Goal: Navigation & Orientation: Find specific page/section

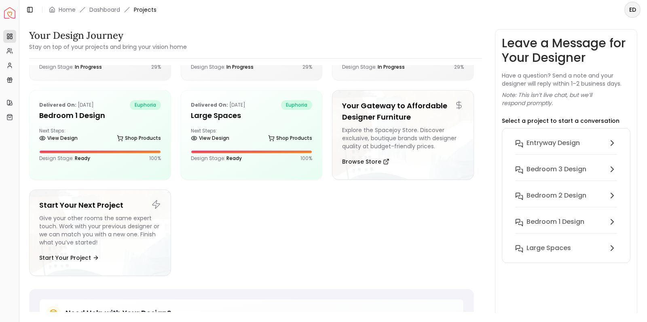
scroll to position [72, 0]
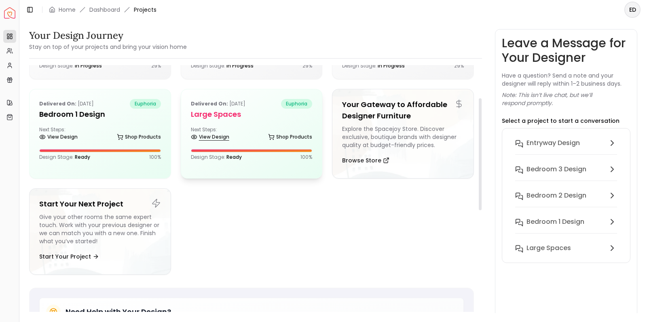
click at [205, 136] on link "View Design" at bounding box center [210, 136] width 38 height 11
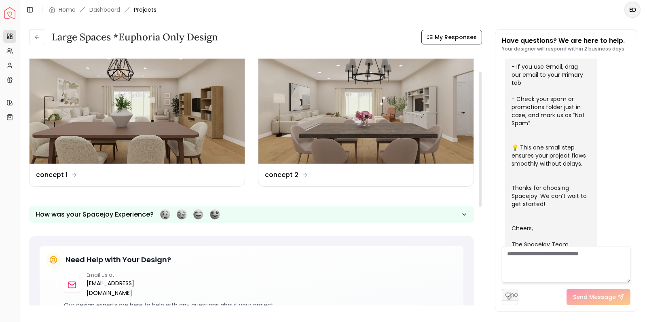
scroll to position [23, 0]
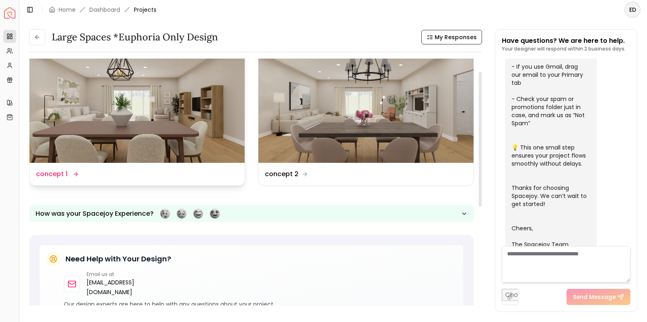
click at [186, 116] on img at bounding box center [137, 102] width 215 height 121
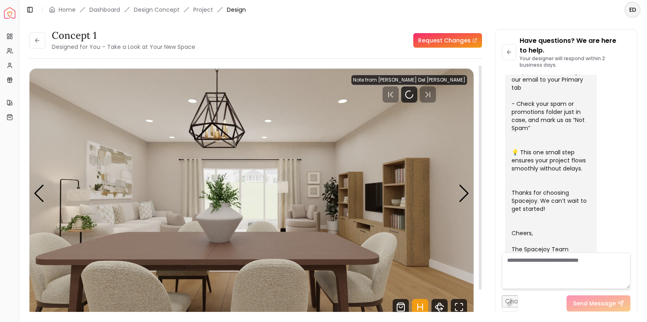
scroll to position [259, 0]
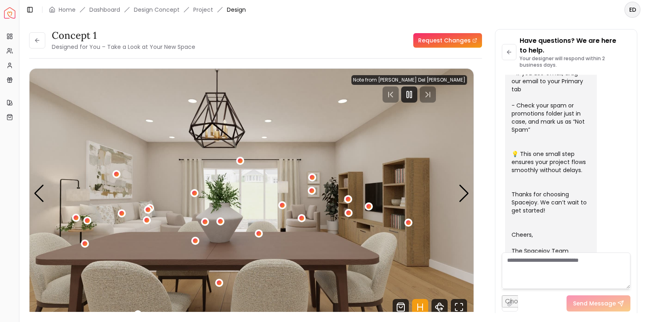
click at [360, 112] on img "1 / 5" at bounding box center [252, 194] width 444 height 250
click at [401, 130] on img "1 / 5" at bounding box center [252, 194] width 444 height 250
click at [467, 192] on div "Next slide" at bounding box center [463, 194] width 11 height 18
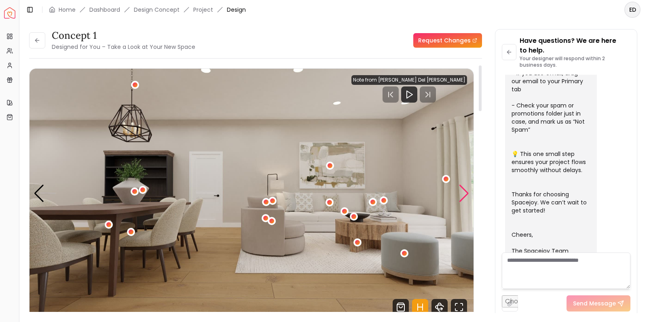
click at [465, 193] on div "Next slide" at bounding box center [463, 194] width 11 height 18
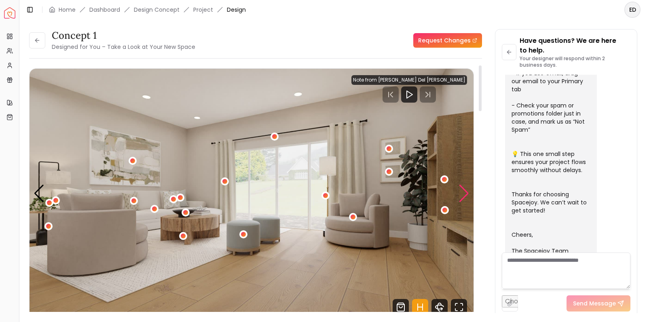
click at [465, 193] on div "Next slide" at bounding box center [463, 194] width 11 height 18
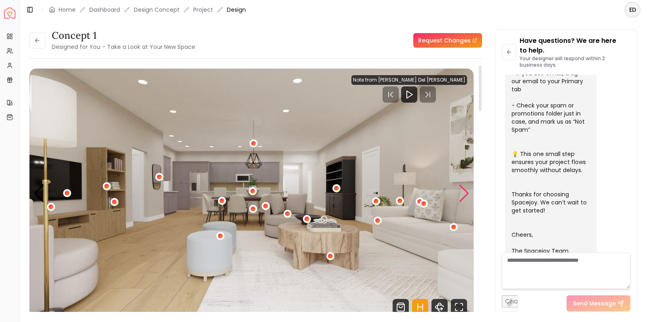
click at [465, 193] on div "Next slide" at bounding box center [463, 194] width 11 height 18
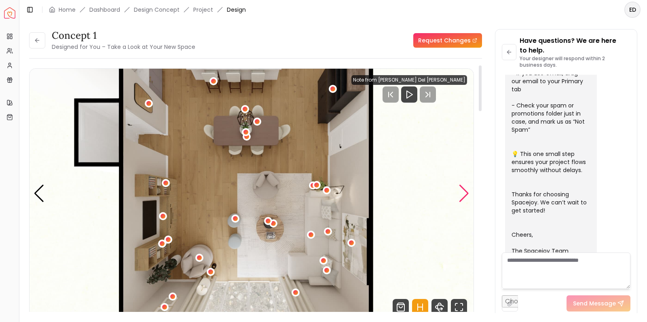
click at [465, 193] on div "Next slide" at bounding box center [463, 194] width 11 height 18
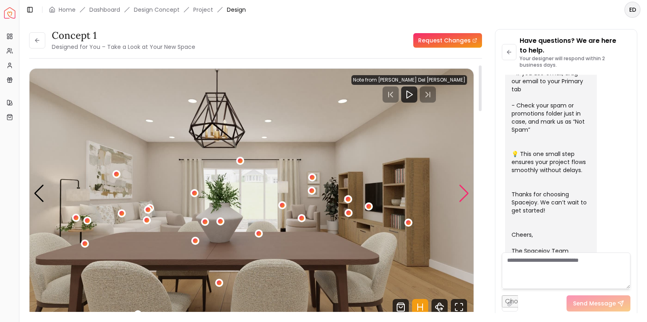
click at [465, 193] on div "Next slide" at bounding box center [463, 194] width 11 height 18
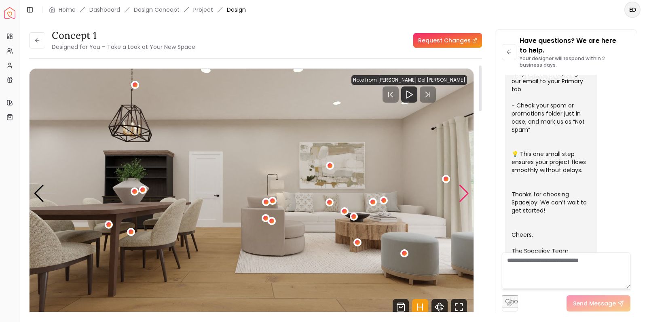
click at [465, 193] on div "Next slide" at bounding box center [463, 194] width 11 height 18
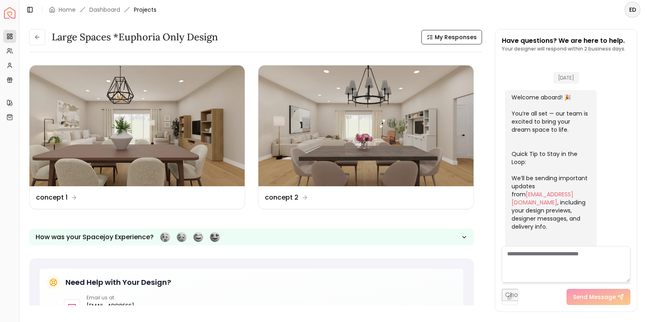
scroll to position [249, 0]
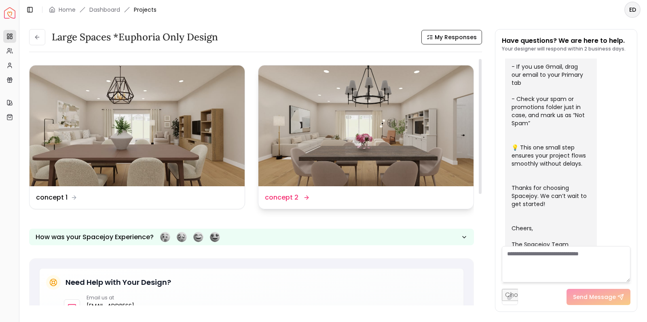
click at [306, 134] on img at bounding box center [365, 125] width 215 height 121
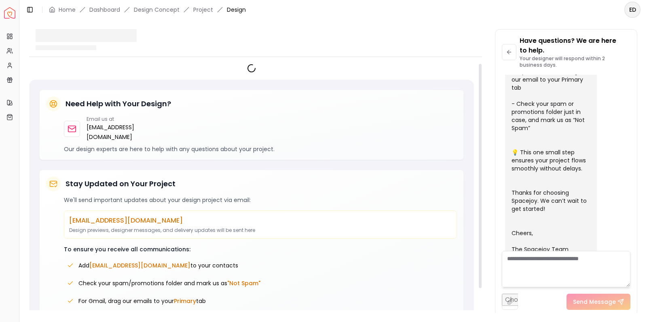
scroll to position [259, 0]
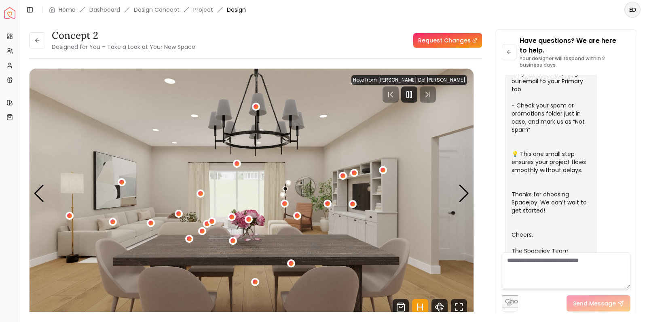
click at [464, 192] on div "Next slide" at bounding box center [463, 194] width 11 height 18
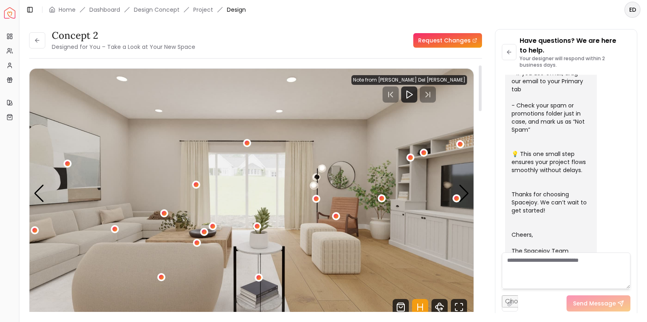
click at [464, 192] on div "Next slide" at bounding box center [463, 194] width 11 height 18
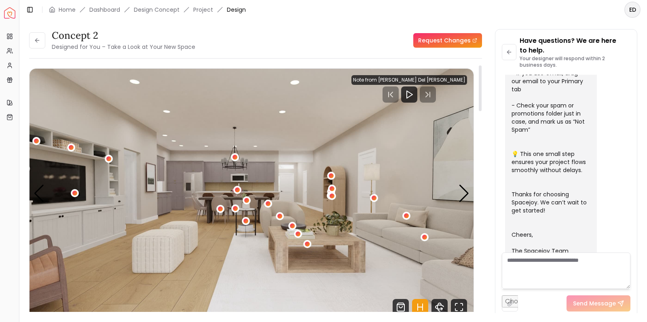
click at [464, 192] on div "Next slide" at bounding box center [463, 194] width 11 height 18
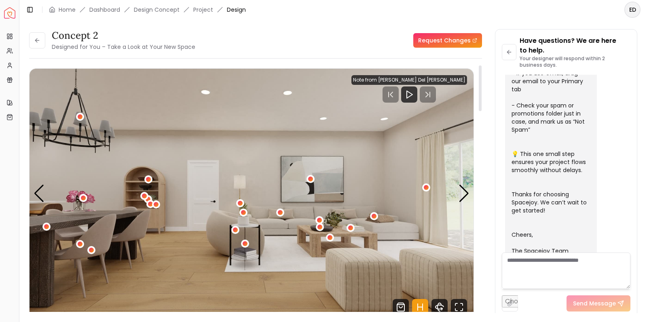
click at [464, 192] on div "Next slide" at bounding box center [463, 194] width 11 height 18
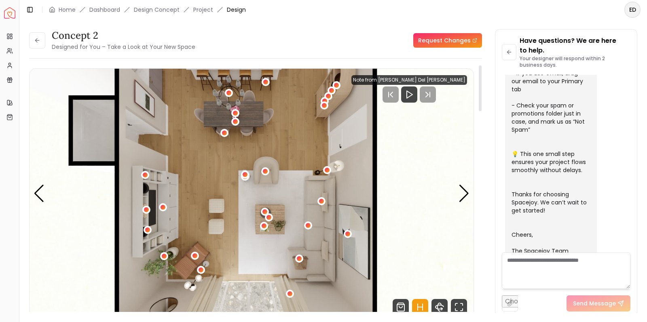
click at [464, 192] on div "Next slide" at bounding box center [463, 194] width 11 height 18
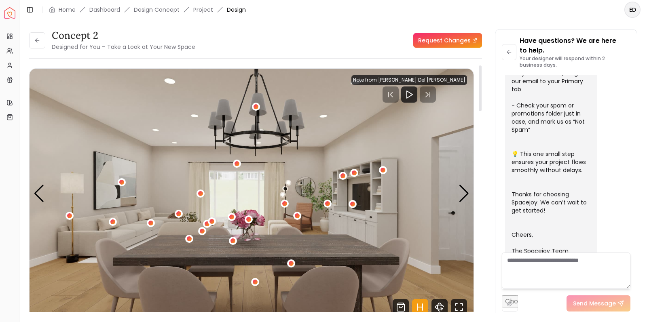
click at [464, 192] on div "Next slide" at bounding box center [463, 194] width 11 height 18
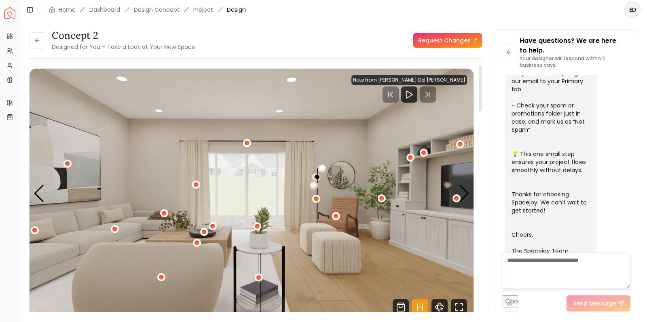
click at [464, 192] on div "Next slide" at bounding box center [463, 194] width 11 height 18
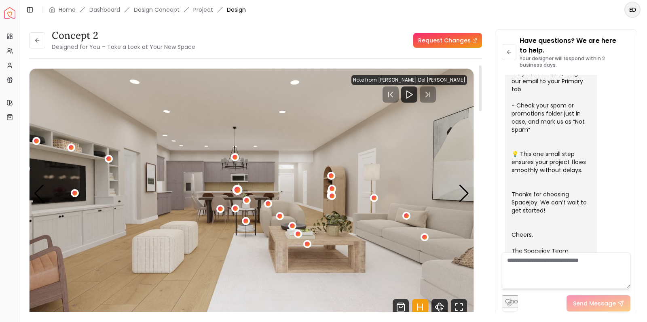
click at [239, 191] on div "3 / 5" at bounding box center [237, 190] width 6 height 6
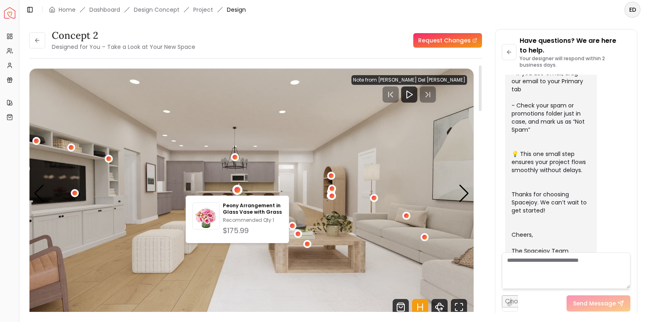
click at [320, 198] on img "3 / 5" at bounding box center [252, 194] width 444 height 250
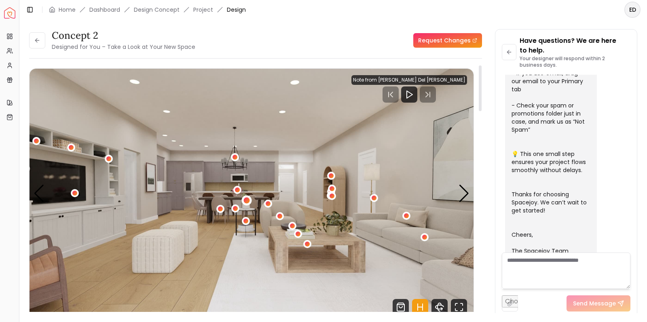
click at [247, 200] on div "3 / 5" at bounding box center [247, 201] width 6 height 6
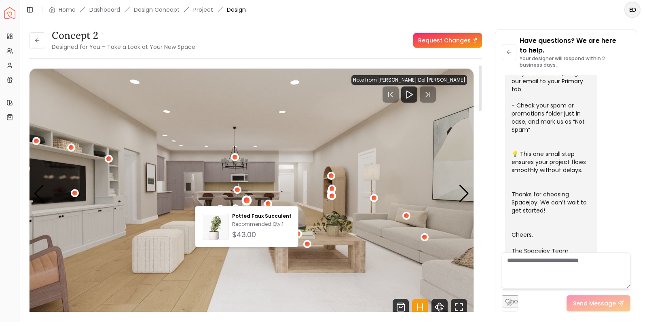
click at [301, 198] on img "3 / 5" at bounding box center [252, 194] width 444 height 250
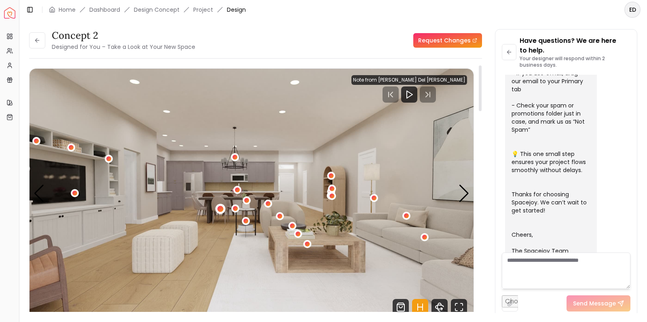
click at [218, 209] on div "3 / 5" at bounding box center [220, 209] width 6 height 6
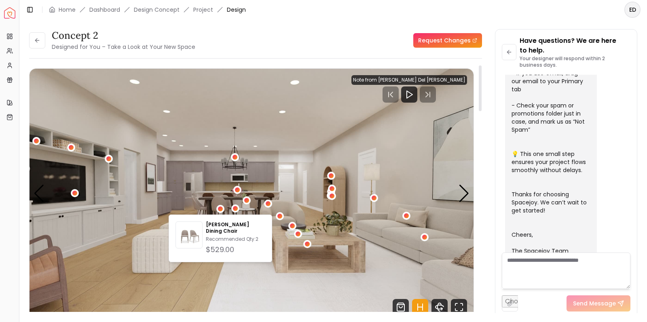
click at [213, 200] on img "3 / 5" at bounding box center [252, 194] width 444 height 250
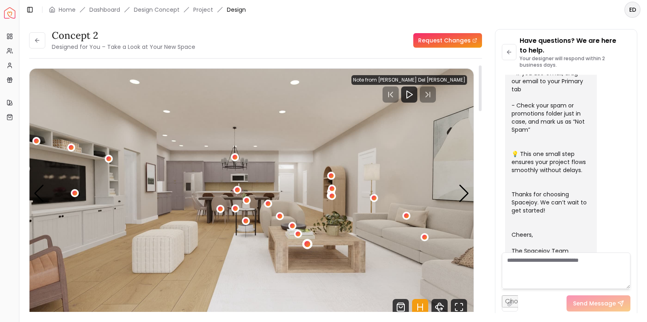
click at [307, 245] on div "3 / 5" at bounding box center [307, 244] width 6 height 6
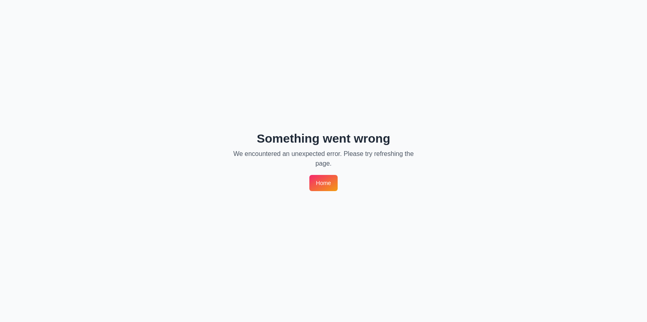
click at [321, 185] on link "Home" at bounding box center [323, 183] width 28 height 16
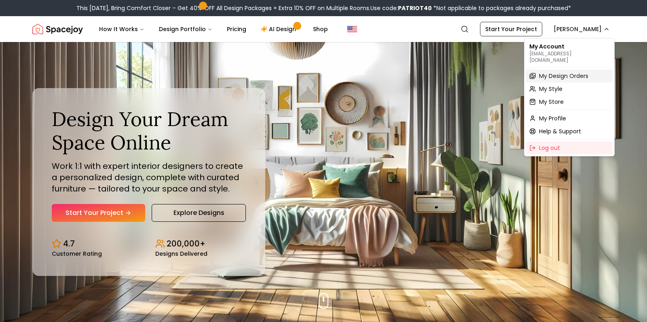
click at [550, 72] on span "My Design Orders" at bounding box center [563, 76] width 49 height 8
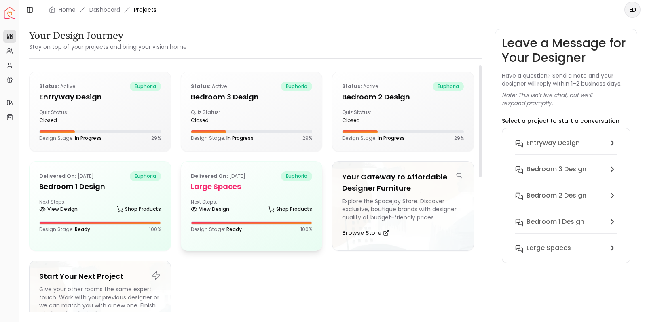
click at [218, 201] on div "Next Steps: View Design Shop Products" at bounding box center [252, 207] width 122 height 16
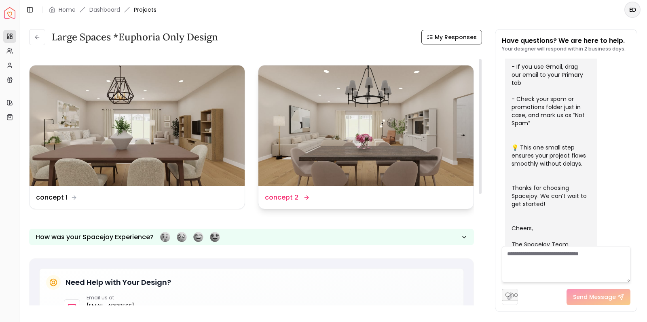
click at [370, 157] on img at bounding box center [365, 125] width 215 height 121
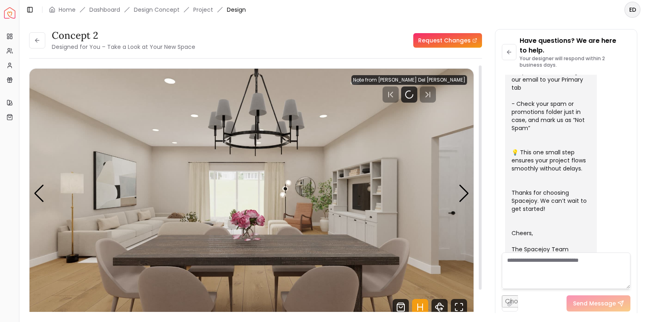
scroll to position [259, 0]
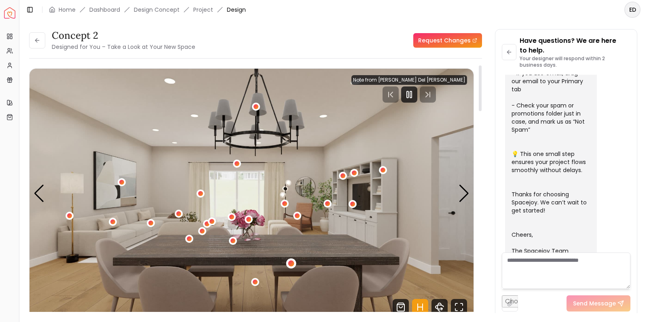
click at [289, 266] on div "1 / 5" at bounding box center [291, 264] width 6 height 6
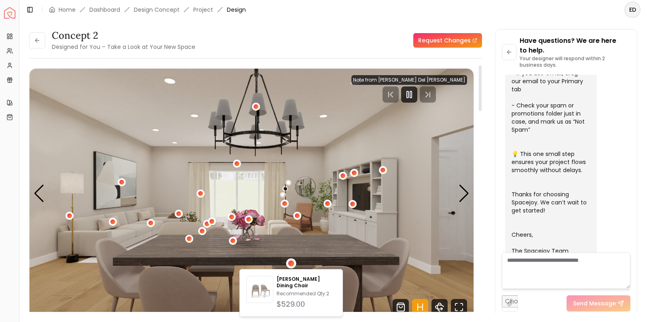
click at [258, 259] on img "1 / 5" at bounding box center [252, 194] width 444 height 250
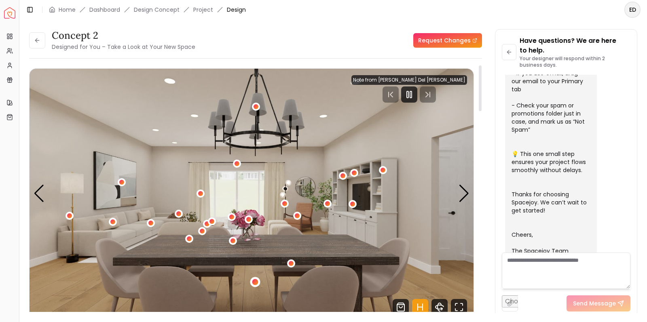
click at [255, 286] on div "1 / 5" at bounding box center [255, 282] width 10 height 10
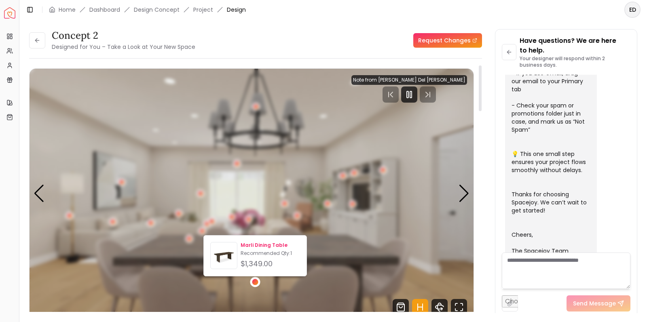
click at [267, 252] on p "Recommended Qty: 1" at bounding box center [270, 253] width 59 height 6
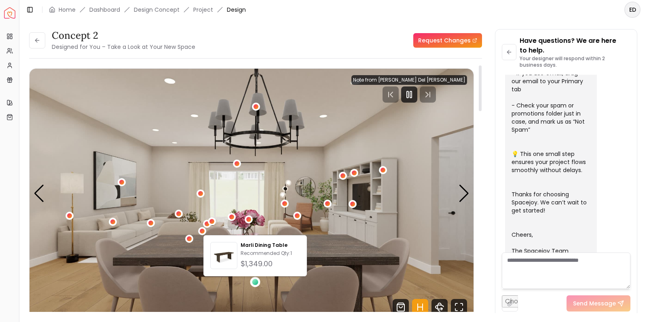
click at [260, 190] on img "1 / 5" at bounding box center [252, 194] width 444 height 250
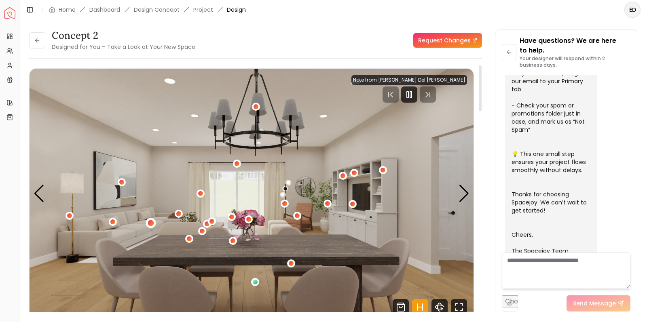
click at [152, 224] on div "1 / 5" at bounding box center [151, 223] width 6 height 6
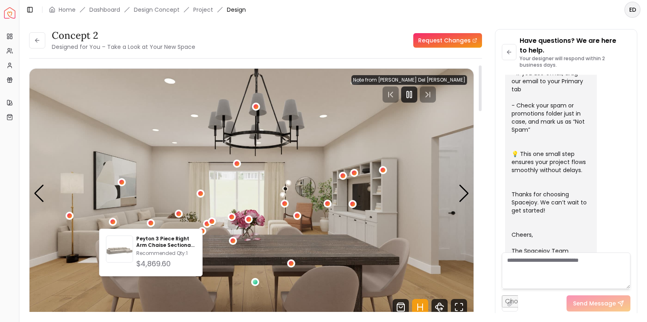
click at [172, 173] on img "1 / 5" at bounding box center [252, 194] width 444 height 250
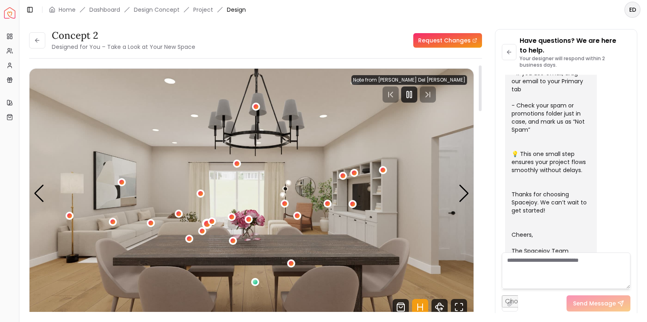
click at [206, 223] on div "1 / 5" at bounding box center [207, 224] width 6 height 6
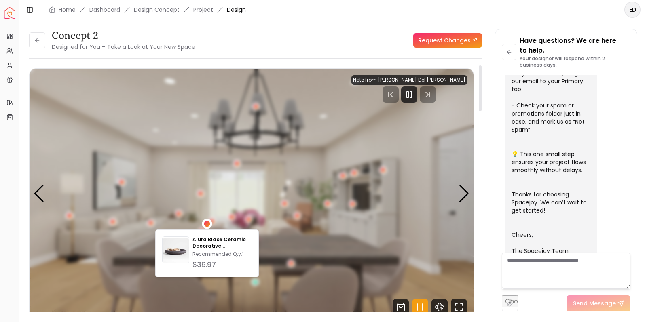
click at [206, 223] on div "1 / 5" at bounding box center [207, 224] width 6 height 6
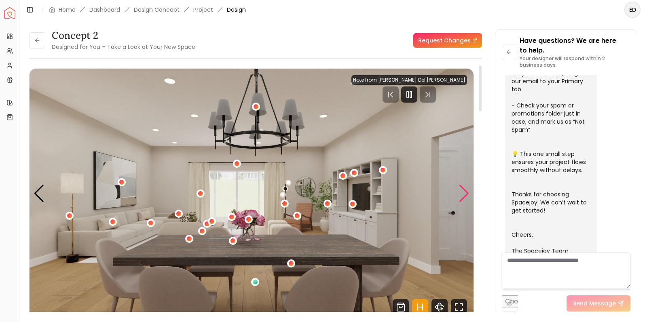
click at [467, 193] on div "Next slide" at bounding box center [463, 194] width 11 height 18
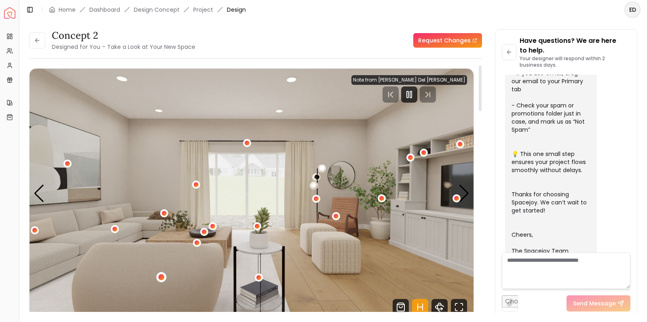
click at [160, 276] on div "2 / 5" at bounding box center [161, 278] width 6 height 6
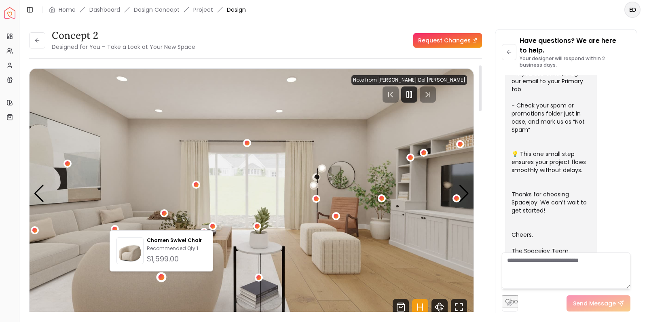
click at [211, 216] on img "2 / 5" at bounding box center [252, 194] width 444 height 250
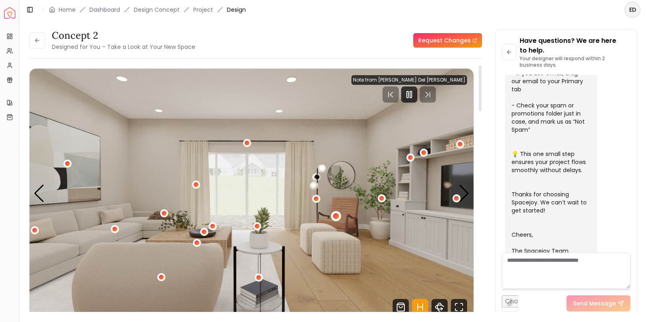
click at [337, 215] on div "2 / 5" at bounding box center [336, 216] width 6 height 6
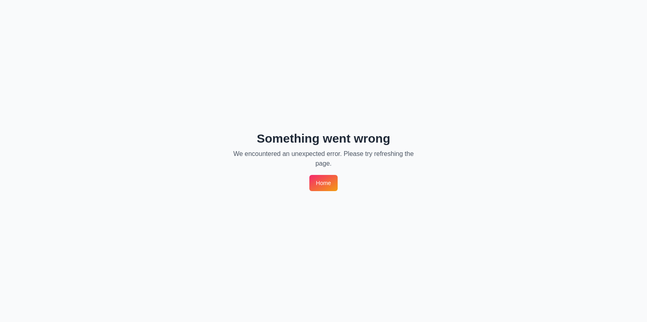
click at [327, 187] on link "Home" at bounding box center [323, 183] width 28 height 16
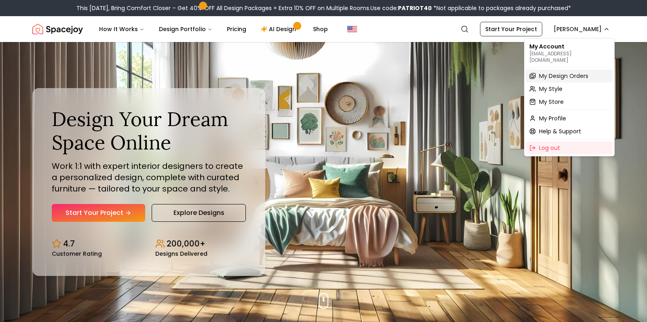
click at [573, 72] on span "My Design Orders" at bounding box center [563, 76] width 49 height 8
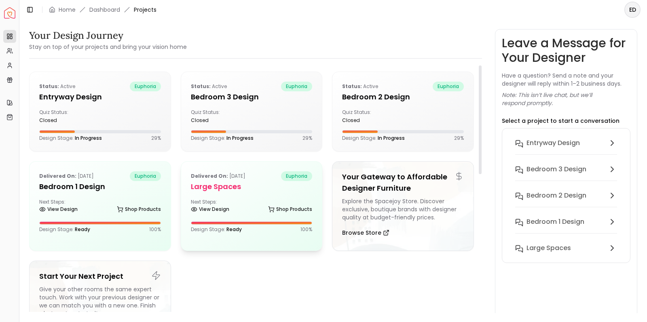
click at [245, 203] on div "Next Steps: View Design Shop Products" at bounding box center [252, 207] width 122 height 16
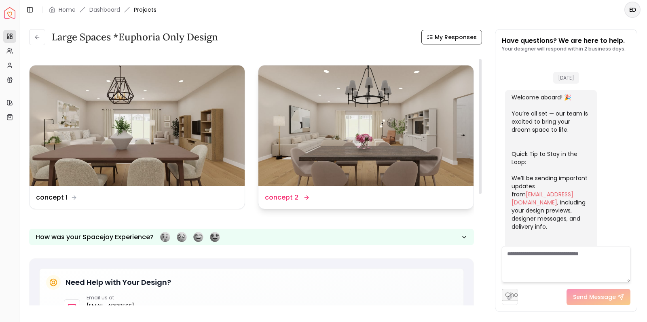
scroll to position [249, 0]
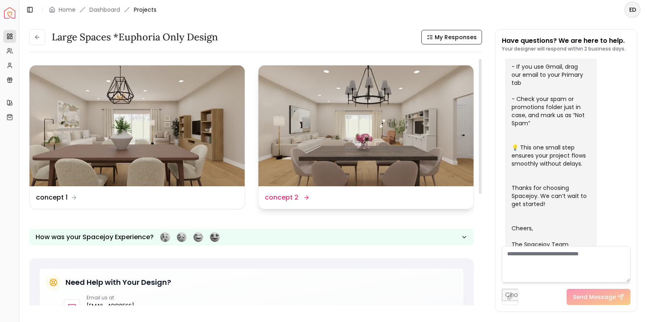
click at [389, 133] on img at bounding box center [365, 125] width 215 height 121
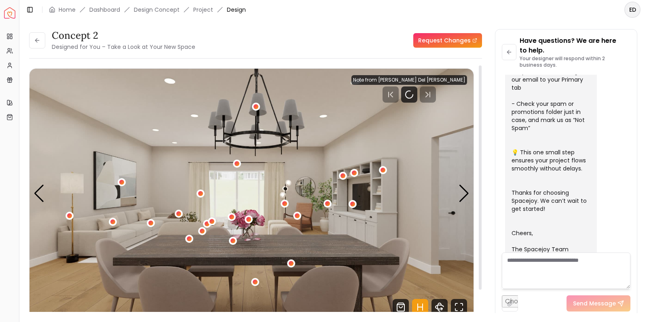
scroll to position [259, 0]
click at [298, 213] on div "1 / 5" at bounding box center [297, 216] width 6 height 6
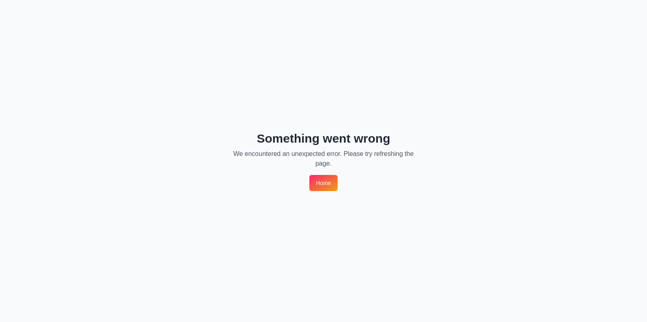
click at [322, 179] on link "Home" at bounding box center [323, 183] width 28 height 16
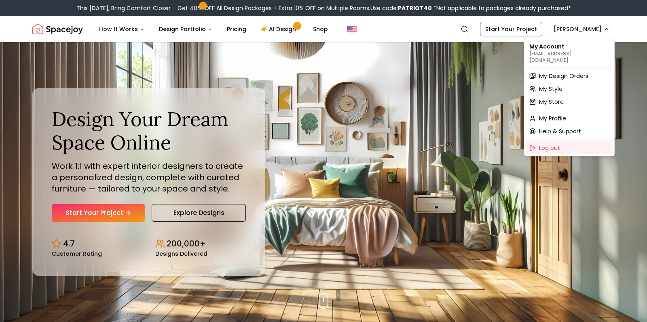
click at [562, 72] on span "My Design Orders" at bounding box center [563, 76] width 49 height 8
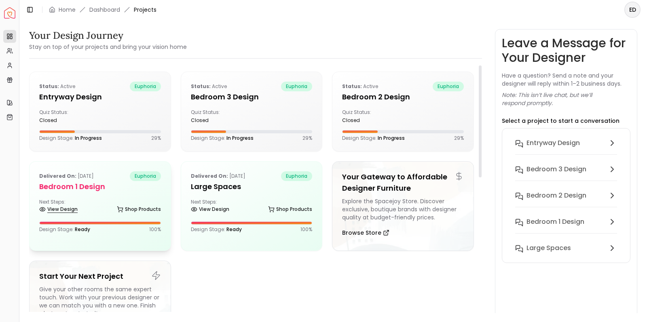
click at [60, 209] on link "View Design" at bounding box center [58, 209] width 38 height 11
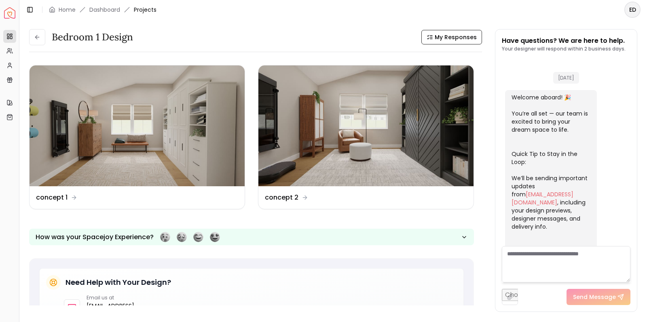
scroll to position [249, 0]
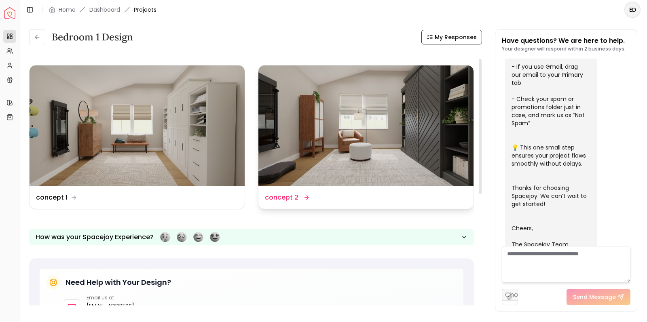
click at [411, 135] on img at bounding box center [365, 125] width 215 height 121
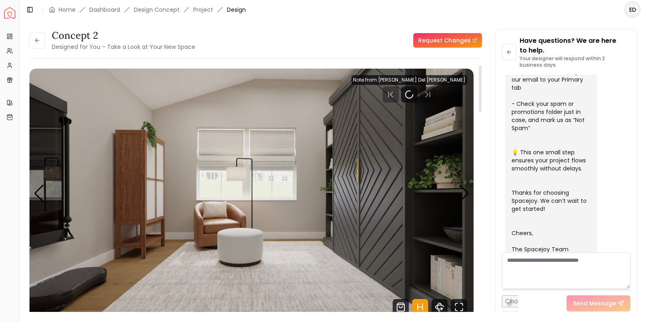
scroll to position [259, 0]
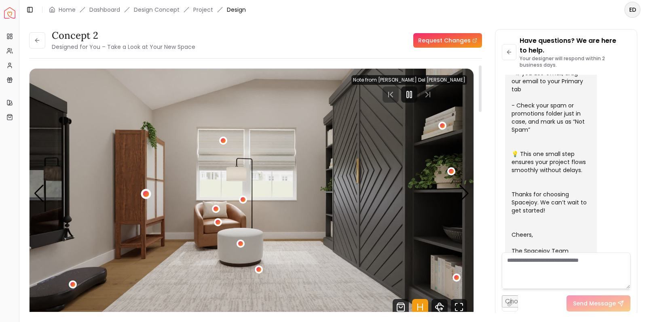
click at [145, 194] on div "1 / 4" at bounding box center [146, 194] width 6 height 6
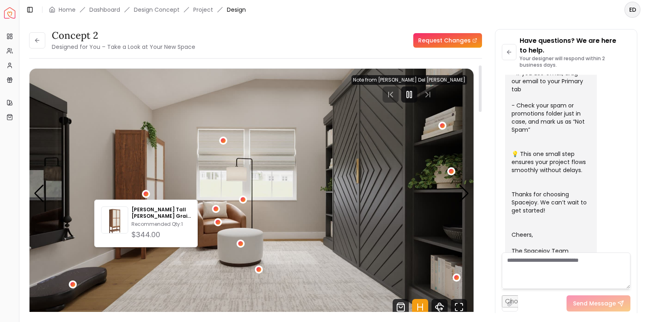
click at [151, 180] on img "1 / 4" at bounding box center [252, 194] width 444 height 250
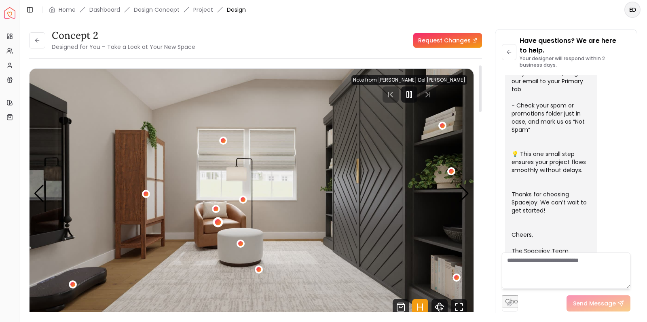
click at [217, 222] on div "1 / 4" at bounding box center [218, 223] width 6 height 6
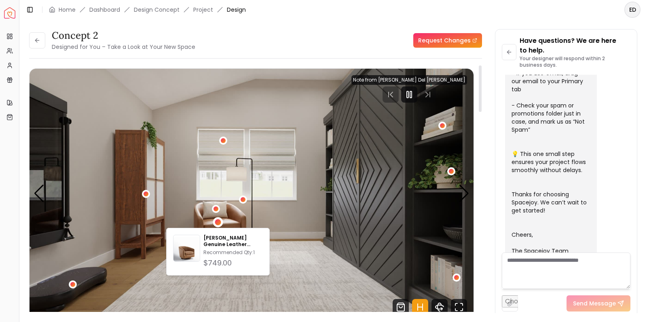
click at [317, 220] on img "1 / 4" at bounding box center [252, 194] width 444 height 250
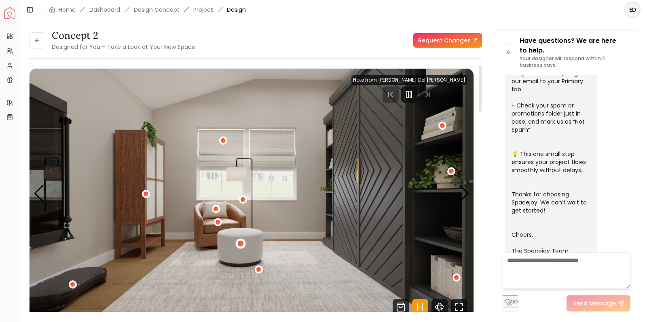
click at [241, 243] on div "1 / 4" at bounding box center [241, 244] width 6 height 6
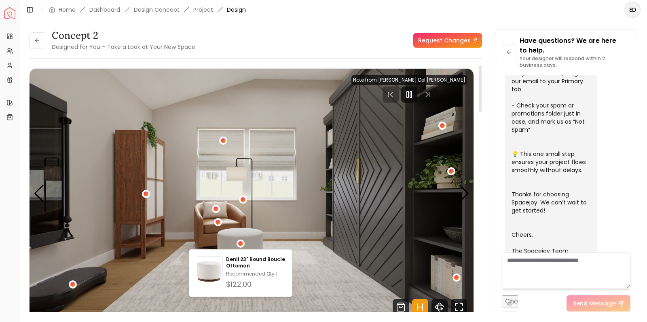
click at [306, 226] on img "1 / 4" at bounding box center [252, 194] width 444 height 250
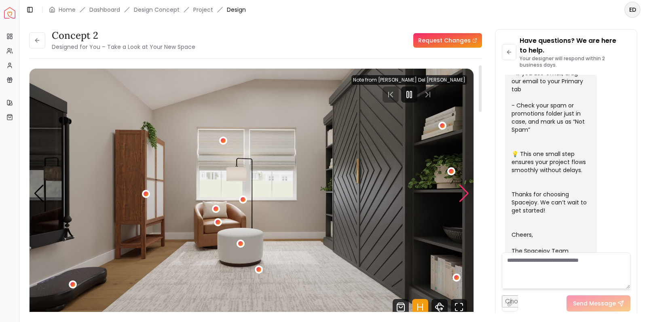
click at [465, 194] on div "Next slide" at bounding box center [463, 194] width 11 height 18
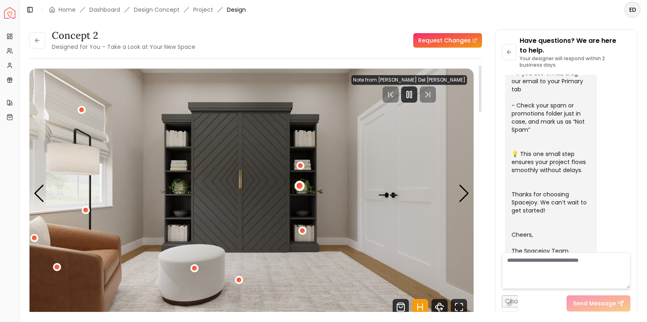
click at [299, 188] on div "2 / 4" at bounding box center [299, 186] width 6 height 6
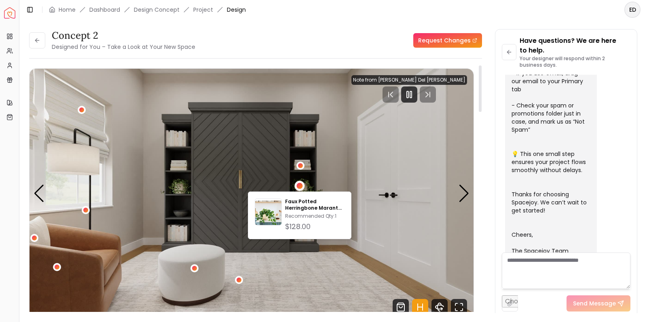
click at [340, 186] on img "2 / 4" at bounding box center [252, 194] width 444 height 250
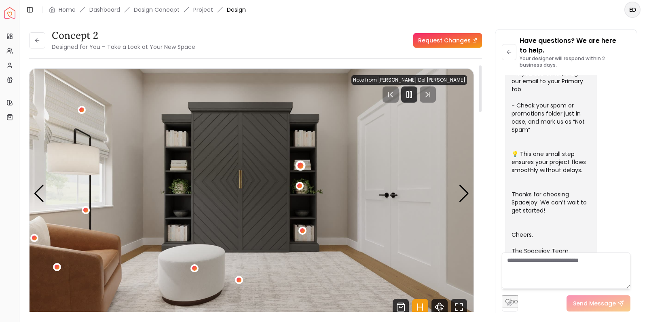
click at [301, 166] on div "2 / 4" at bounding box center [300, 166] width 6 height 6
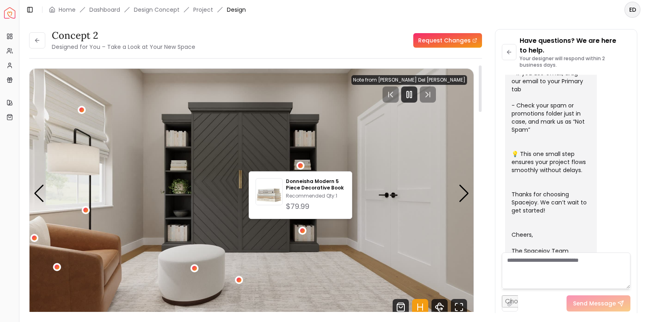
click at [384, 185] on img "2 / 4" at bounding box center [252, 194] width 444 height 250
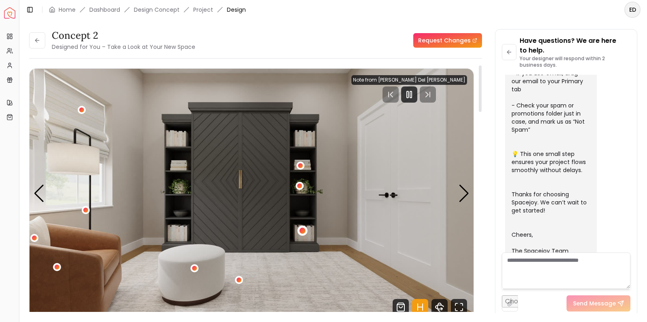
click at [303, 232] on div "2 / 4" at bounding box center [302, 231] width 6 height 6
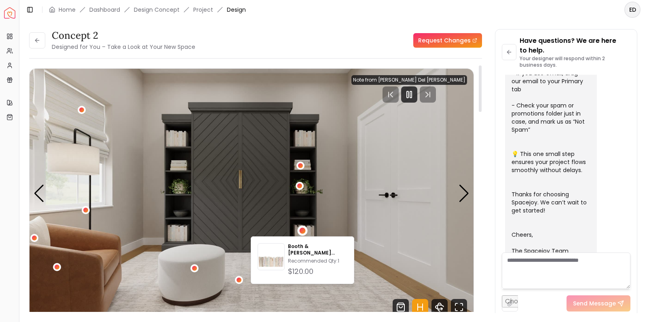
click at [347, 220] on img "2 / 4" at bounding box center [252, 194] width 444 height 250
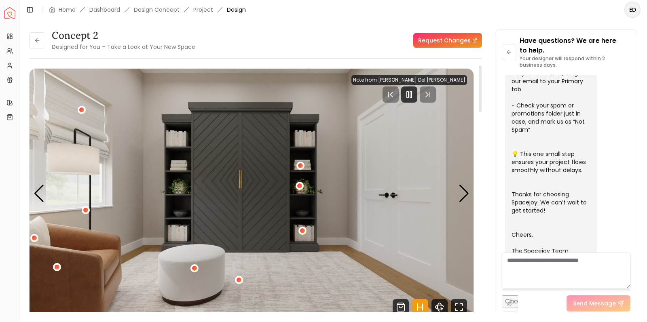
click at [237, 186] on img "2 / 4" at bounding box center [252, 194] width 444 height 250
click at [464, 195] on div "Next slide" at bounding box center [463, 194] width 11 height 18
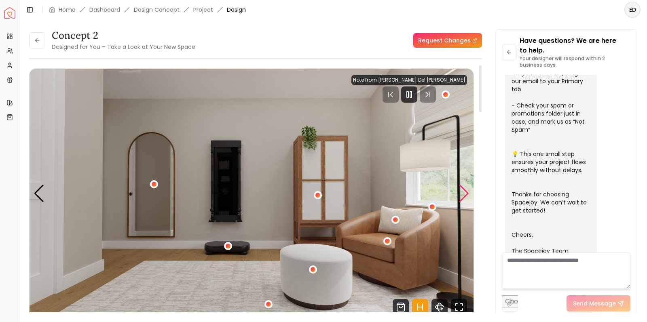
click at [464, 195] on div "Next slide" at bounding box center [463, 194] width 11 height 18
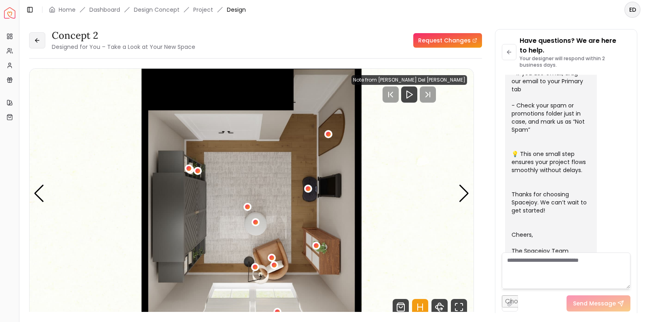
click at [33, 43] on button at bounding box center [37, 40] width 16 height 16
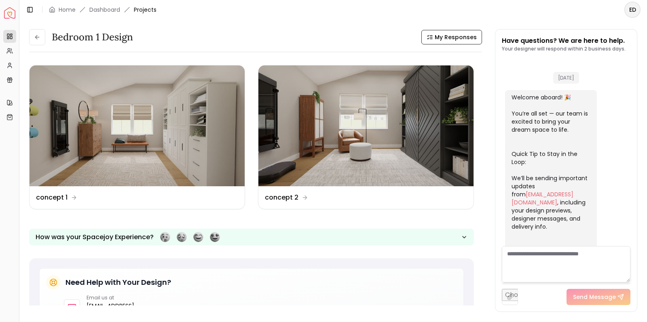
scroll to position [249, 0]
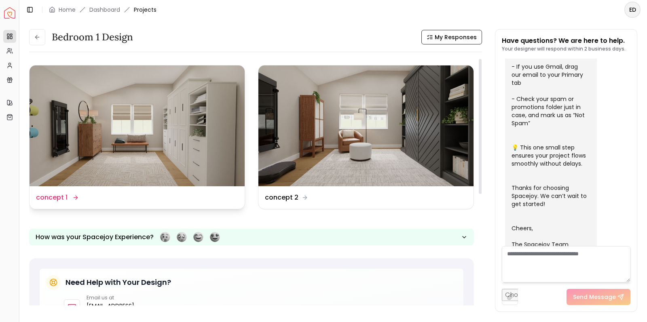
click at [153, 133] on img at bounding box center [137, 125] width 215 height 121
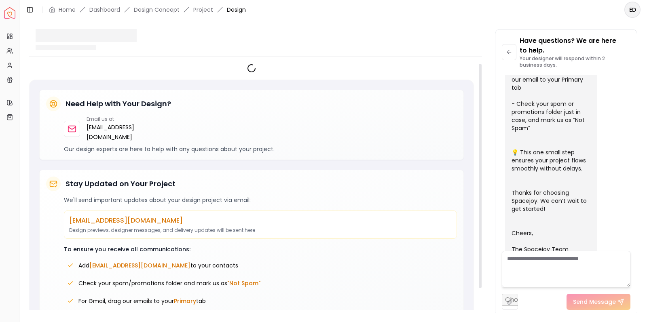
scroll to position [259, 0]
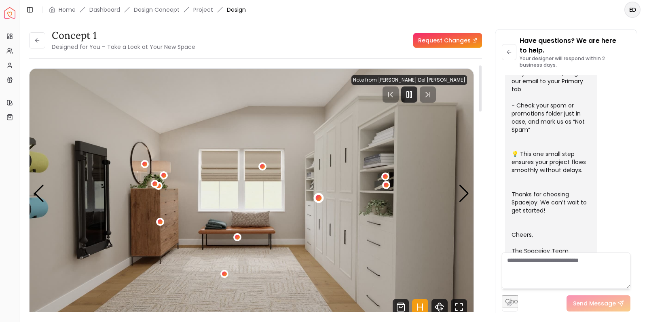
click at [318, 199] on div "1 / 4" at bounding box center [318, 198] width 6 height 6
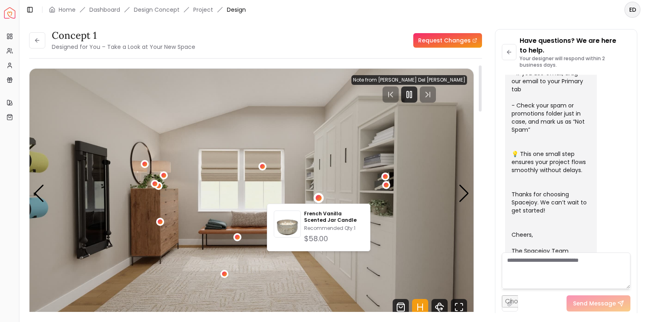
click at [338, 187] on img "1 / 4" at bounding box center [252, 194] width 444 height 250
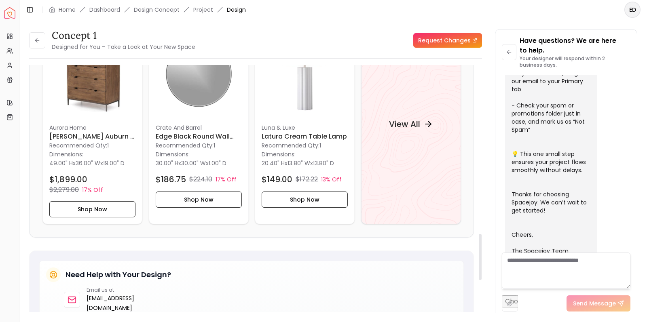
scroll to position [913, 0]
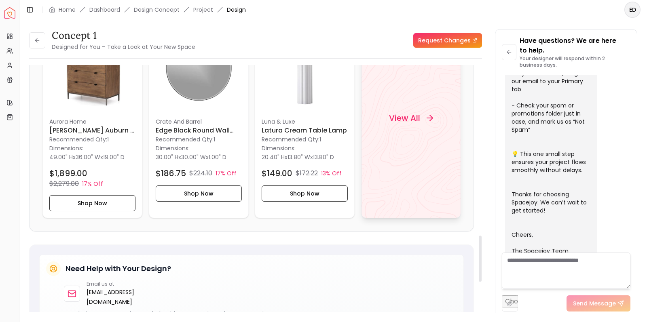
click at [402, 118] on h4 "View All" at bounding box center [404, 117] width 31 height 11
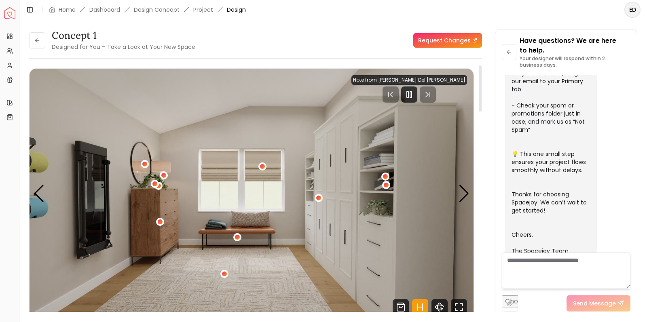
scroll to position [0, 0]
click at [36, 39] on icon at bounding box center [37, 40] width 6 height 6
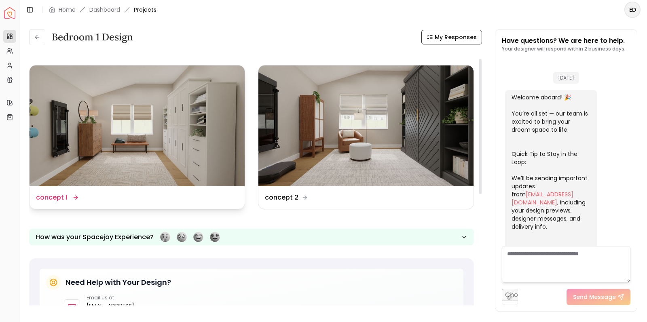
scroll to position [249, 0]
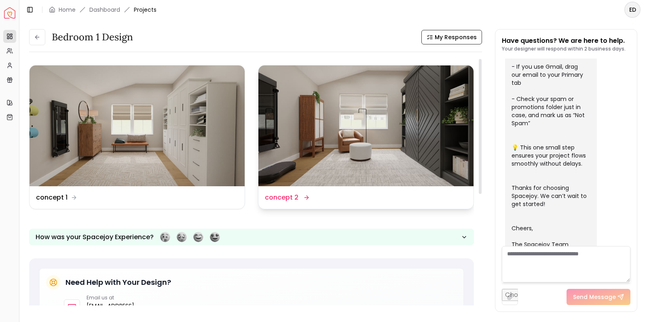
click at [358, 136] on img at bounding box center [365, 125] width 215 height 121
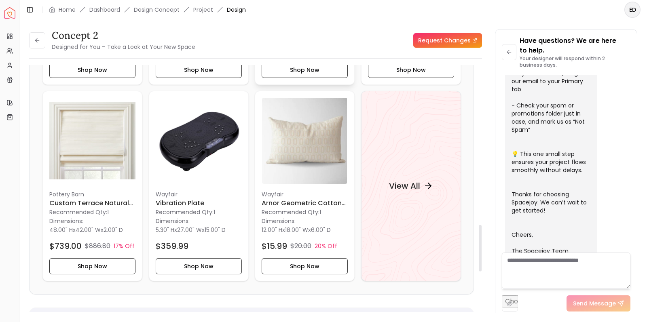
scroll to position [853, 0]
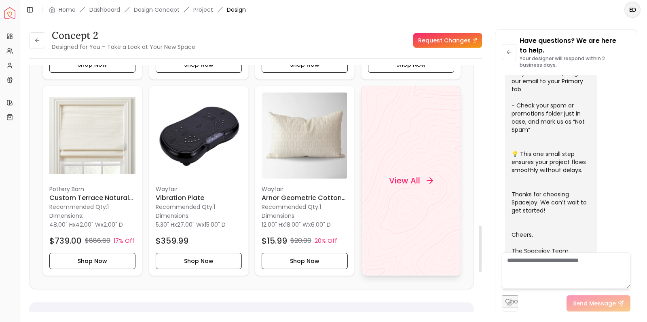
click at [403, 175] on h4 "View All" at bounding box center [404, 180] width 31 height 11
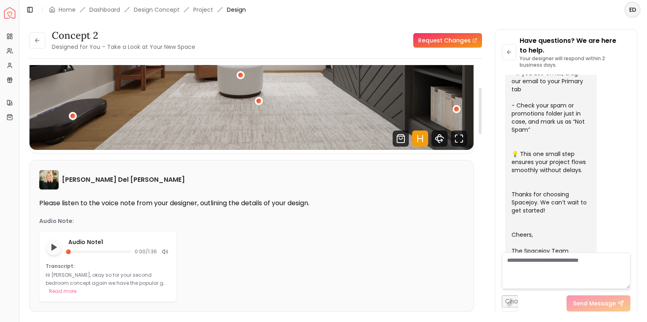
scroll to position [80, 0]
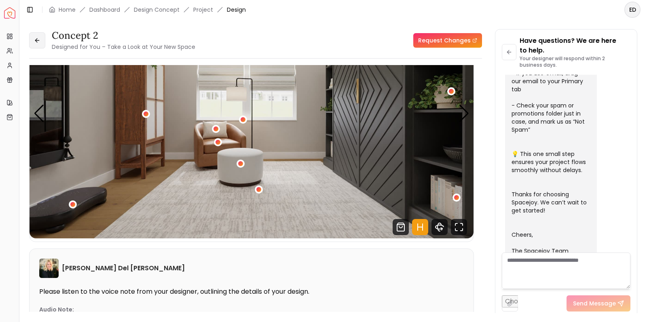
click at [40, 42] on button at bounding box center [37, 40] width 16 height 16
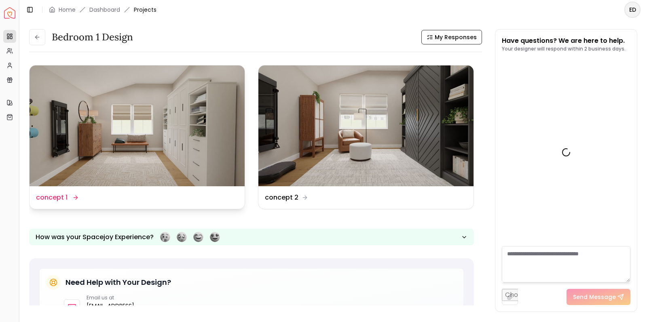
scroll to position [249, 0]
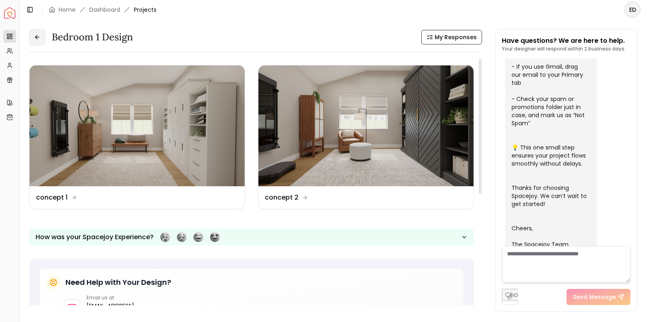
click at [40, 36] on icon at bounding box center [37, 37] width 6 height 6
